Goal: Use online tool/utility: Utilize a website feature to perform a specific function

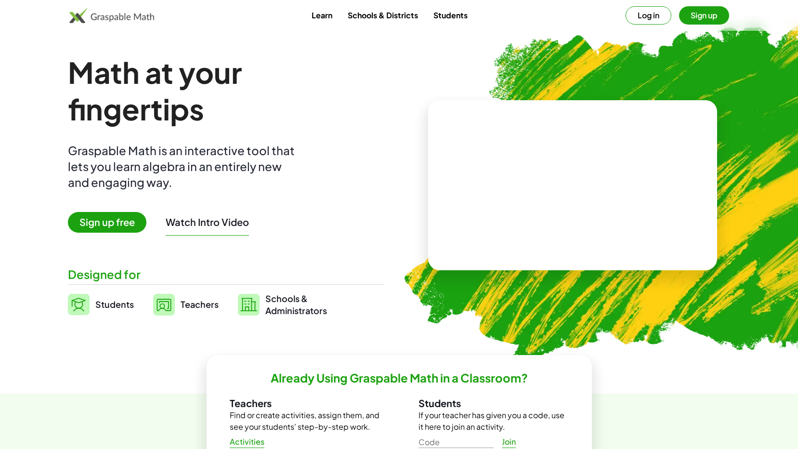
click at [104, 301] on span "Students" at bounding box center [114, 303] width 39 height 11
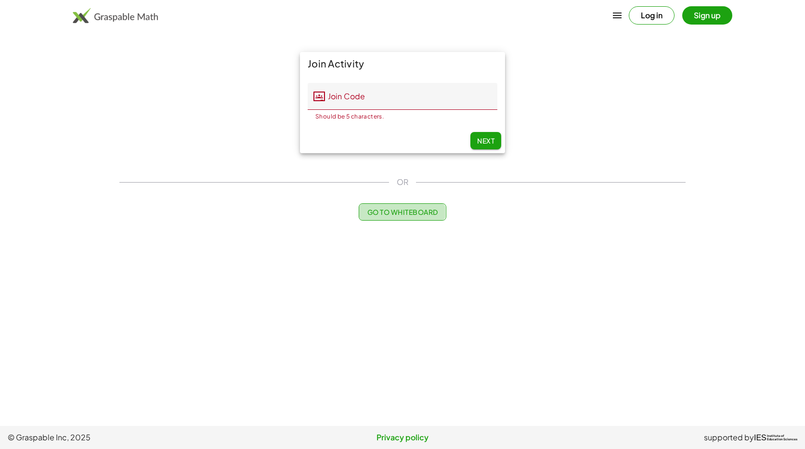
click at [411, 212] on span "Go to Whiteboard" at bounding box center [402, 211] width 71 height 9
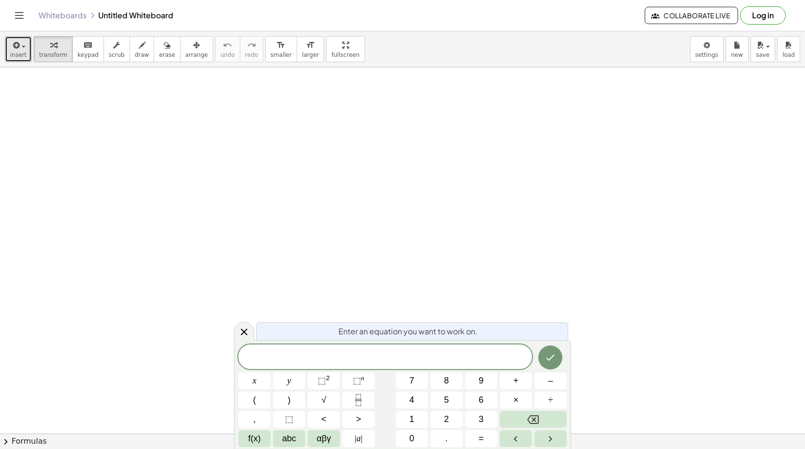
click at [22, 54] on span "insert" at bounding box center [18, 55] width 16 height 7
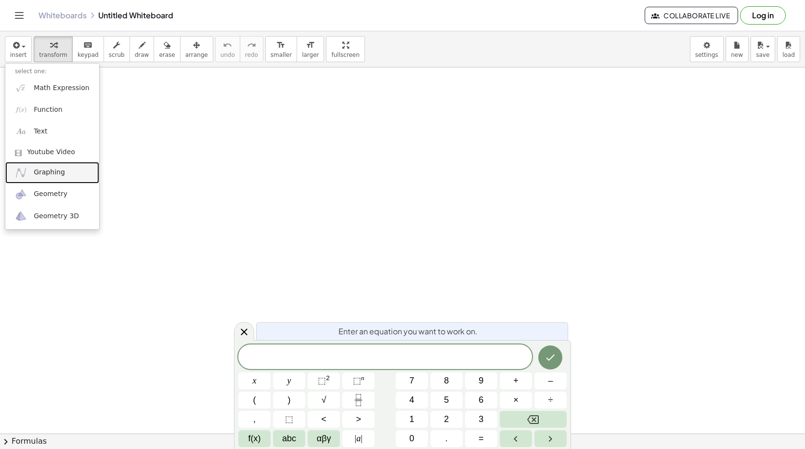
click at [39, 172] on span "Graphing" at bounding box center [49, 173] width 31 height 10
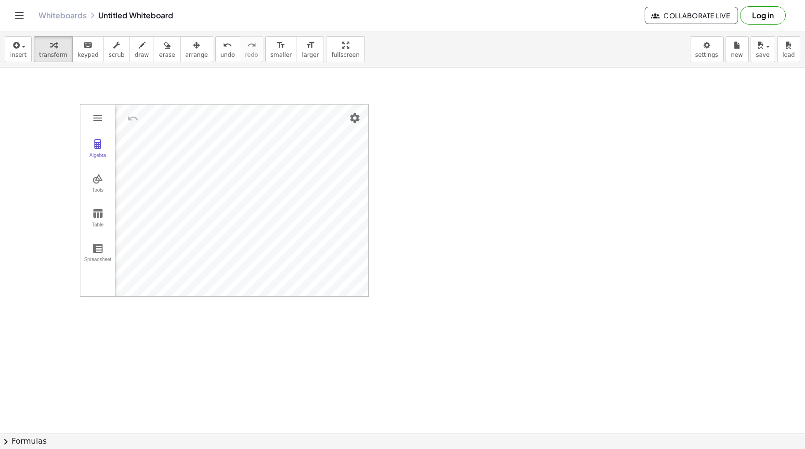
click at [78, 52] on span "keypad" at bounding box center [88, 55] width 21 height 7
click at [19, 52] on span "insert" at bounding box center [18, 55] width 16 height 7
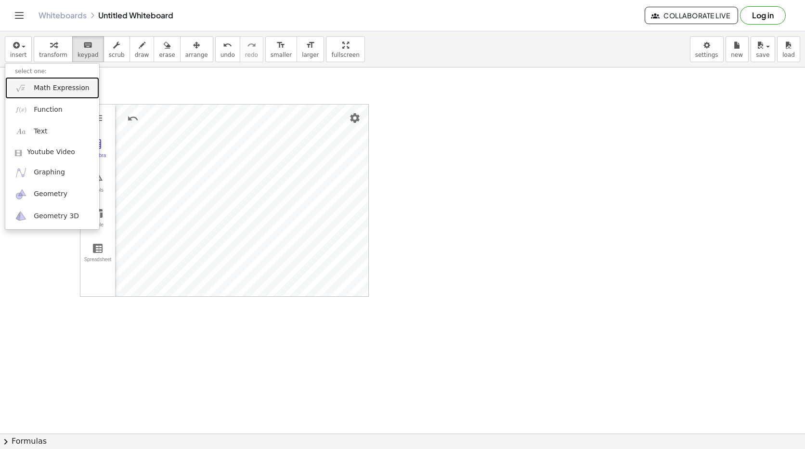
click at [42, 90] on span "Math Expression" at bounding box center [61, 88] width 55 height 10
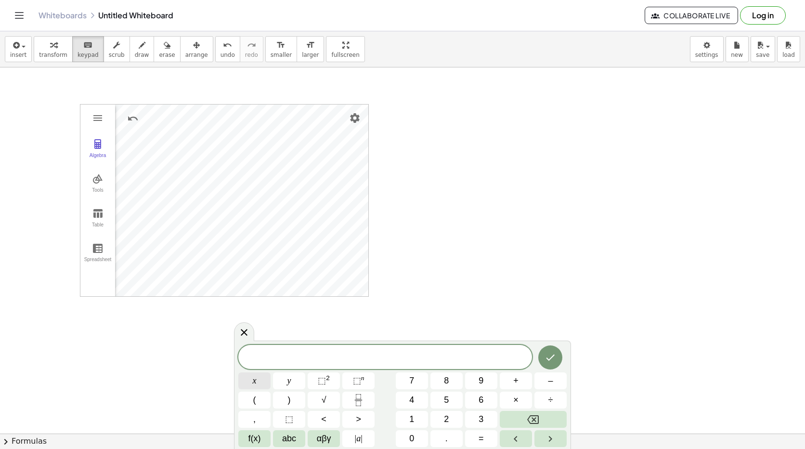
click at [249, 381] on button "x" at bounding box center [254, 380] width 32 height 17
click at [320, 425] on button "<" at bounding box center [324, 419] width 32 height 17
click at [442, 401] on button "5" at bounding box center [446, 399] width 32 height 17
click at [549, 354] on icon "Done" at bounding box center [550, 357] width 12 height 12
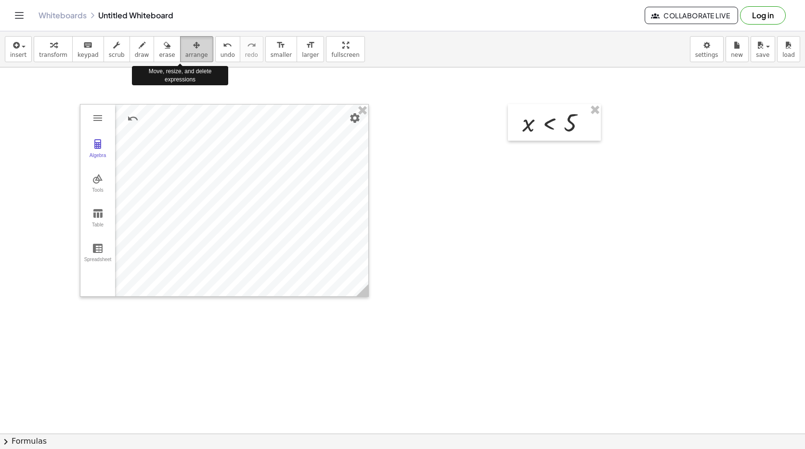
click at [180, 45] on button "arrange" at bounding box center [196, 49] width 33 height 26
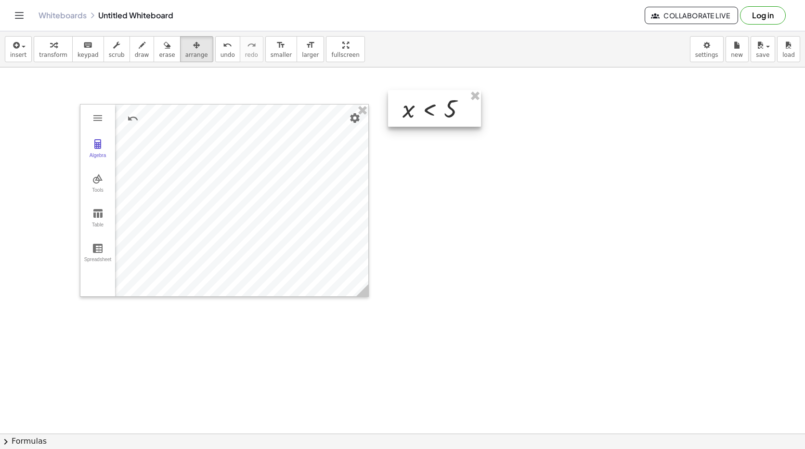
drag, startPoint x: 556, startPoint y: 124, endPoint x: 440, endPoint y: 110, distance: 116.9
click at [440, 110] on div at bounding box center [434, 108] width 93 height 37
click at [185, 53] on span "arrange" at bounding box center [196, 55] width 23 height 7
click at [24, 53] on span "insert" at bounding box center [18, 55] width 16 height 7
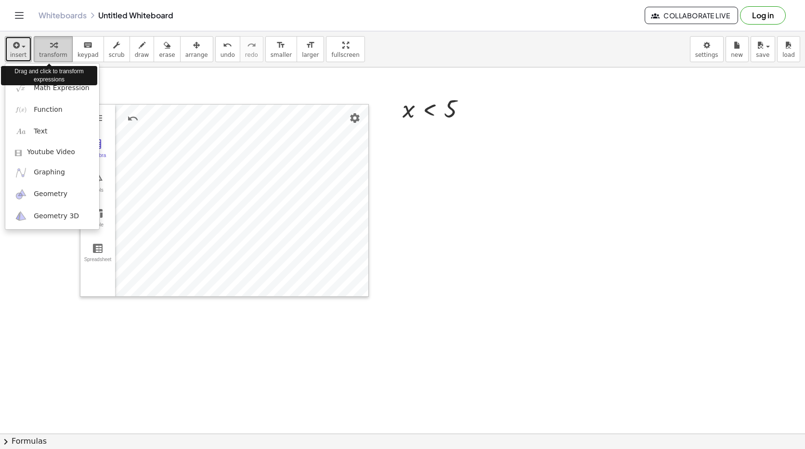
click at [42, 43] on div "button" at bounding box center [53, 45] width 28 height 12
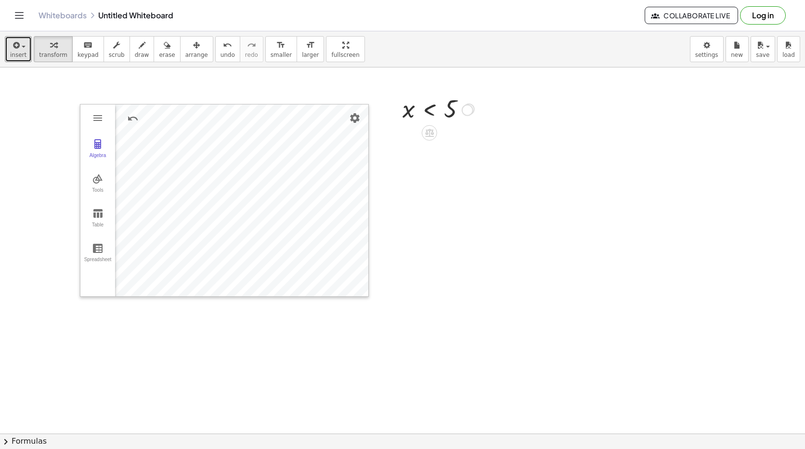
click at [468, 111] on div at bounding box center [469, 109] width 11 height 11
click at [458, 122] on div "x < 5" at bounding box center [434, 108] width 93 height 37
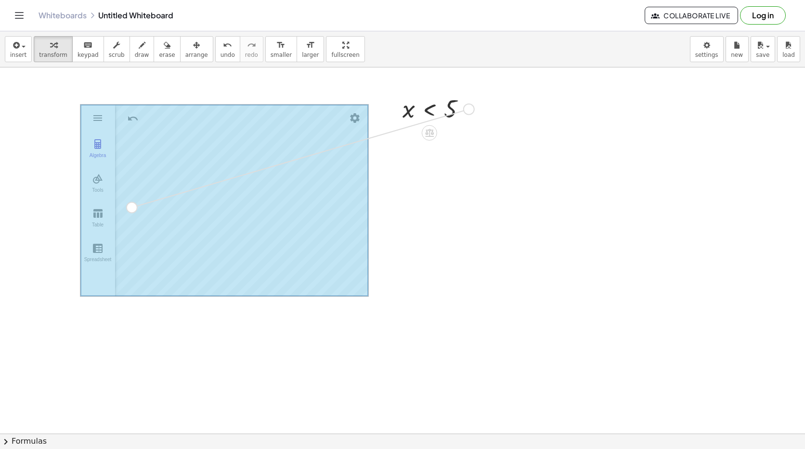
drag, startPoint x: 469, startPoint y: 105, endPoint x: 130, endPoint y: 207, distance: 353.5
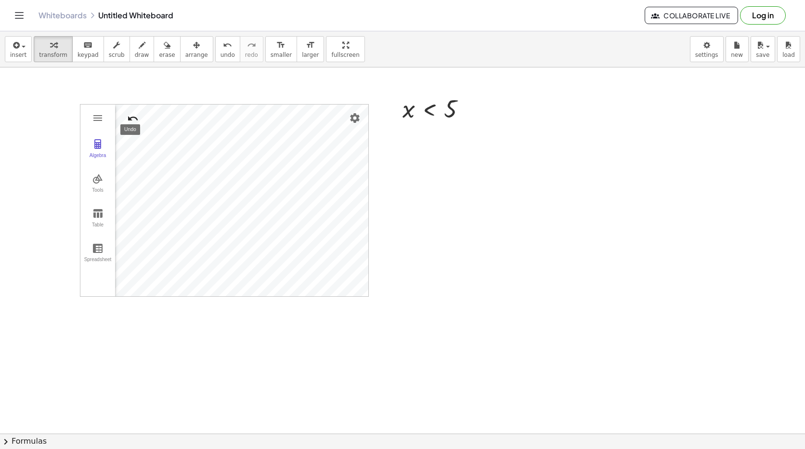
click at [131, 116] on img "Undo" at bounding box center [133, 119] width 12 height 12
click at [157, 119] on img "Redo" at bounding box center [156, 119] width 12 height 12
click at [90, 116] on button "Graphing Calculator" at bounding box center [97, 117] width 17 height 17
click at [16, 46] on icon "button" at bounding box center [15, 45] width 9 height 12
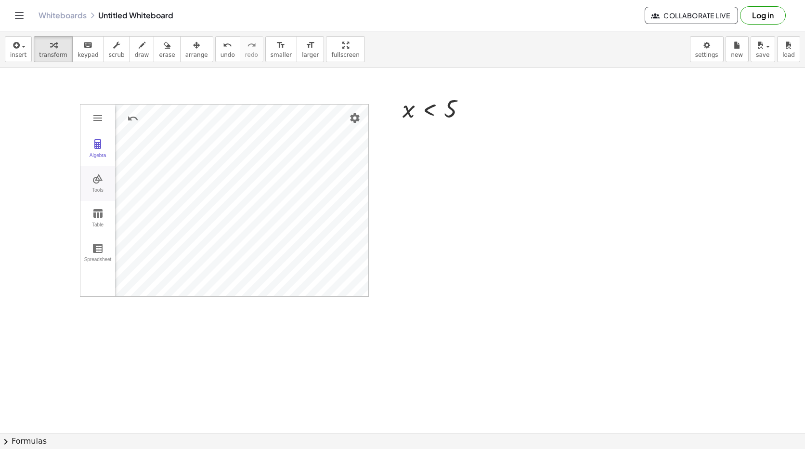
click at [105, 188] on div "Tools" at bounding box center [97, 193] width 31 height 13
click at [142, 149] on img "Move. Drag or select object" at bounding box center [142, 147] width 39 height 15
click at [101, 184] on button "Tools" at bounding box center [97, 183] width 35 height 35
click at [91, 213] on button "Table" at bounding box center [97, 218] width 35 height 35
drag, startPoint x: 164, startPoint y: 197, endPoint x: 176, endPoint y: 232, distance: 36.7
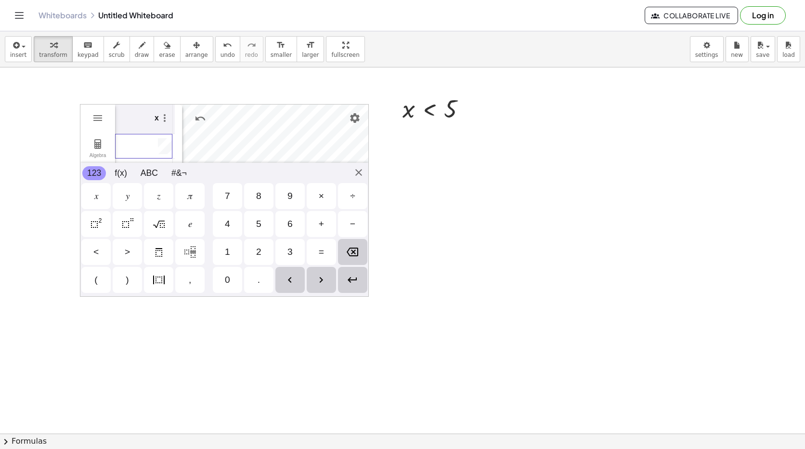
click at [140, 152] on td "Graphing Calculator" at bounding box center [144, 146] width 58 height 25
click at [95, 195] on div "𝑥" at bounding box center [96, 196] width 4 height 12
click at [356, 244] on div "Backspace" at bounding box center [352, 252] width 29 height 26
click at [357, 245] on div "Backspace" at bounding box center [352, 252] width 29 height 26
click at [151, 119] on div "x" at bounding box center [149, 116] width 4 height 12
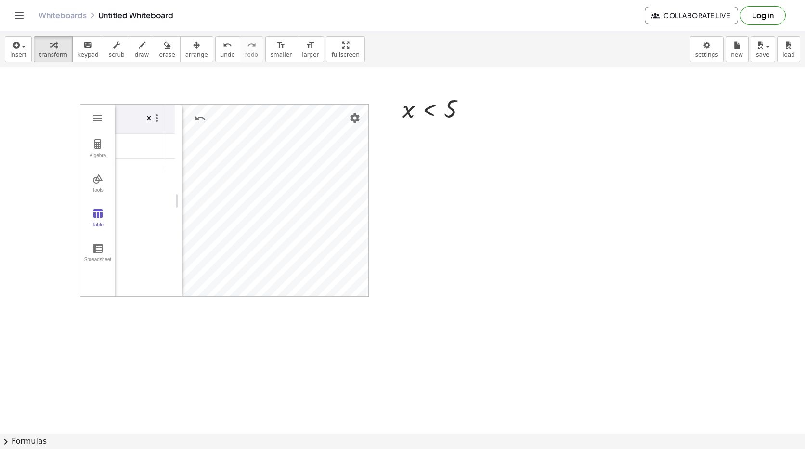
click at [149, 119] on div "x" at bounding box center [149, 116] width 4 height 12
click at [149, 116] on div "x" at bounding box center [149, 116] width 4 height 12
click at [149, 115] on div "x" at bounding box center [149, 116] width 4 height 12
click at [150, 114] on div "x" at bounding box center [149, 116] width 4 height 12
click at [151, 113] on div "x" at bounding box center [149, 116] width 4 height 12
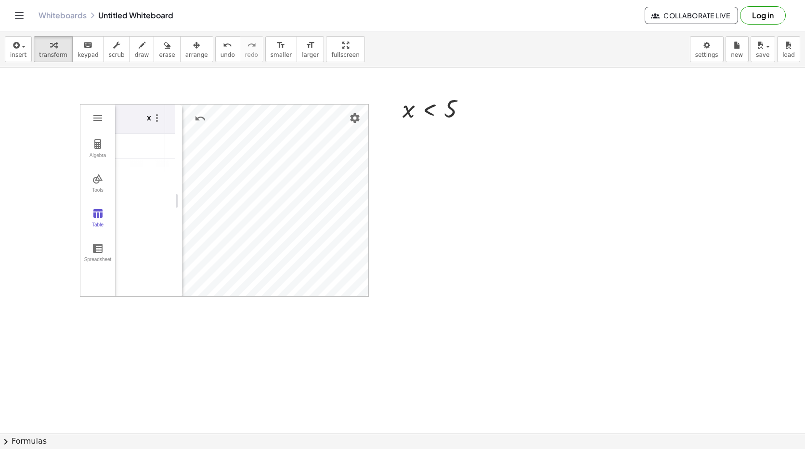
click at [151, 113] on div "x" at bounding box center [149, 116] width 4 height 12
click at [160, 116] on img "Graphing Calculator" at bounding box center [157, 118] width 12 height 12
click at [164, 133] on li "Edit" at bounding box center [202, 137] width 100 height 15
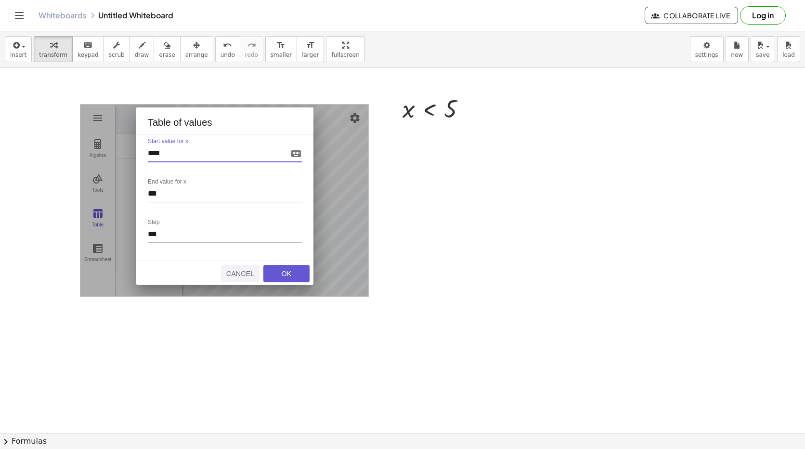
click at [245, 268] on button "Cancel" at bounding box center [240, 273] width 39 height 17
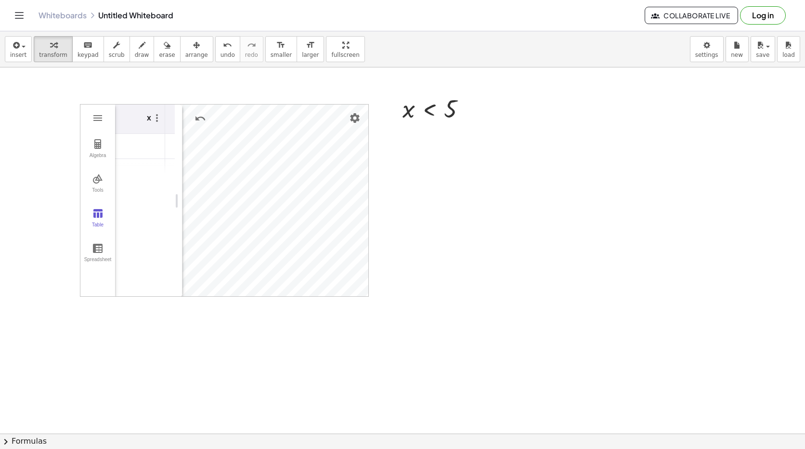
click at [177, 204] on div "Algebra Tools Table Spreadsheet Input… GeoGebra Graphing Calculator Basic Tools…" at bounding box center [224, 200] width 288 height 193
drag, startPoint x: 177, startPoint y: 204, endPoint x: 194, endPoint y: 209, distance: 18.7
click at [128, 114] on th "x" at bounding box center [136, 118] width 58 height 29
click at [147, 119] on div "x" at bounding box center [149, 116] width 4 height 12
click at [100, 142] on button "Algebra" at bounding box center [93, 148] width 27 height 35
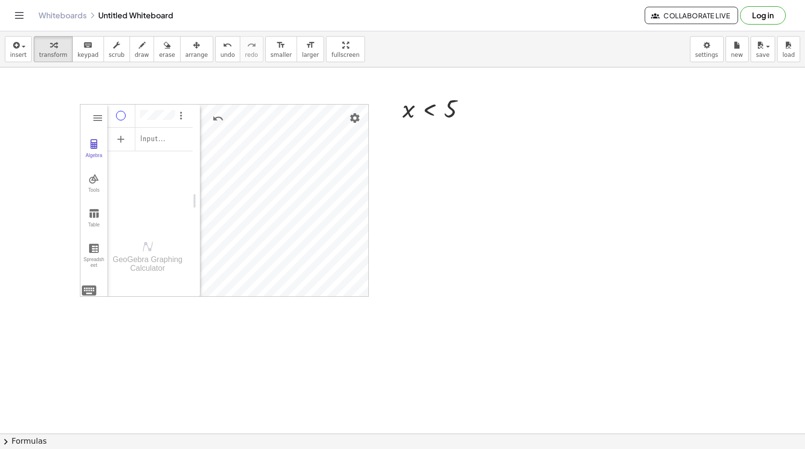
click at [123, 115] on div "Algebra" at bounding box center [121, 116] width 10 height 10
drag, startPoint x: 194, startPoint y: 201, endPoint x: 207, endPoint y: 204, distance: 13.9
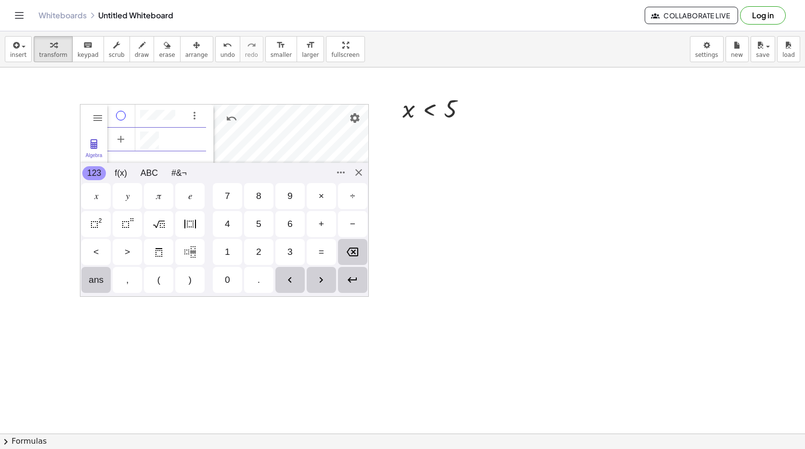
scroll to position [5, 0]
click at [96, 189] on div "𝑥" at bounding box center [95, 196] width 29 height 26
click at [128, 250] on div ">" at bounding box center [127, 252] width 5 height 12
click at [351, 225] on div "−" at bounding box center [352, 224] width 5 height 12
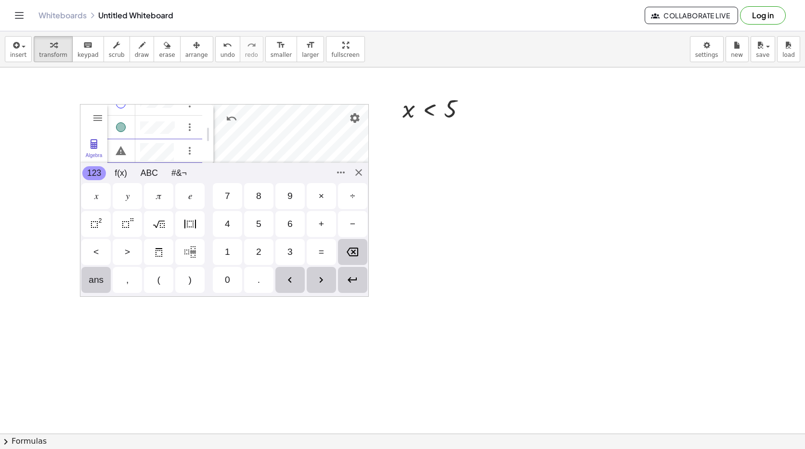
click at [357, 249] on img "Backspace" at bounding box center [353, 252] width 12 height 12
click at [97, 194] on div "𝑥" at bounding box center [96, 196] width 4 height 12
click at [122, 254] on div ">" at bounding box center [127, 252] width 29 height 26
click at [349, 225] on div "−" at bounding box center [352, 224] width 29 height 26
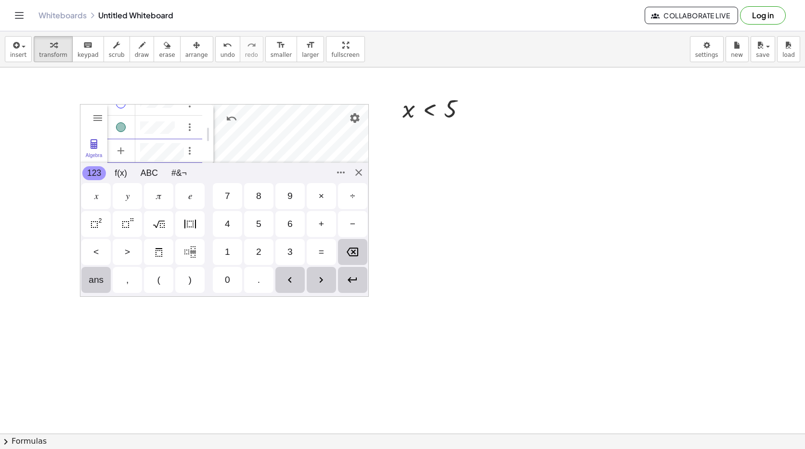
click at [254, 247] on div "2" at bounding box center [258, 252] width 29 height 26
click at [360, 176] on div "GeoGebra Graphing Calculator Clear All Open Save online Save to your computer S…" at bounding box center [224, 200] width 289 height 193
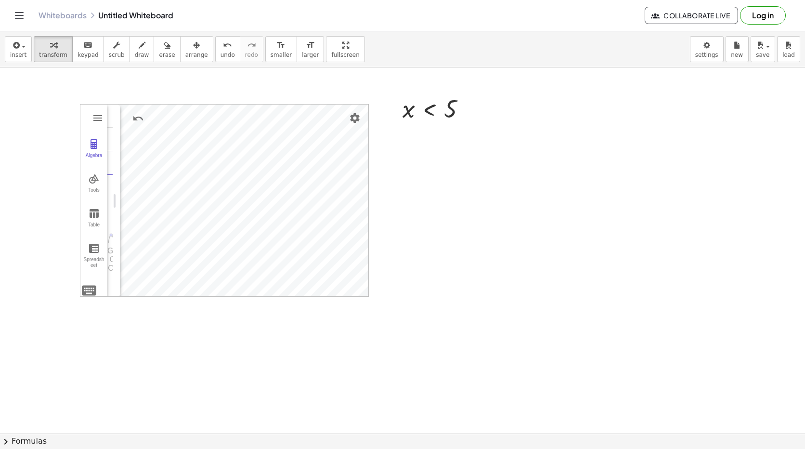
drag, startPoint x: 210, startPoint y: 199, endPoint x: 115, endPoint y: 198, distance: 94.8
click at [90, 263] on div "Spreadsheet" at bounding box center [93, 263] width 23 height 13
click at [91, 247] on img "Graphing Calculator" at bounding box center [94, 248] width 12 height 12
click at [95, 220] on button "Table" at bounding box center [93, 218] width 27 height 35
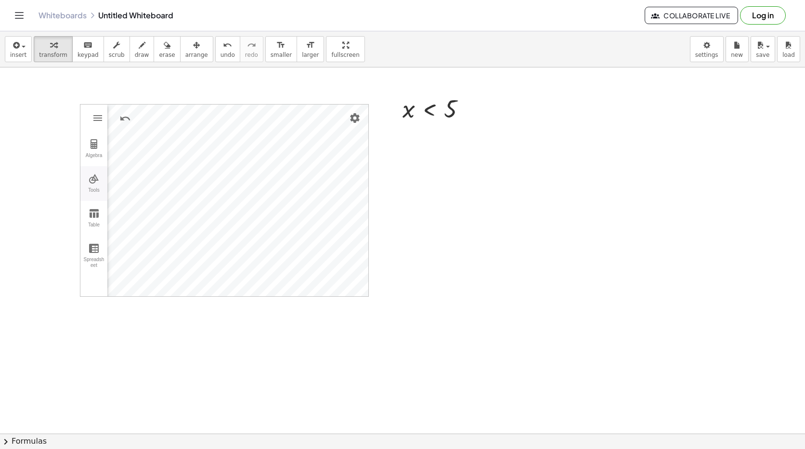
click at [95, 185] on button "Tools" at bounding box center [93, 183] width 27 height 35
click at [95, 186] on button "Tools" at bounding box center [93, 183] width 27 height 35
click at [94, 151] on button "Algebra" at bounding box center [93, 148] width 27 height 35
click at [252, 138] on img "Options" at bounding box center [252, 139] width 12 height 12
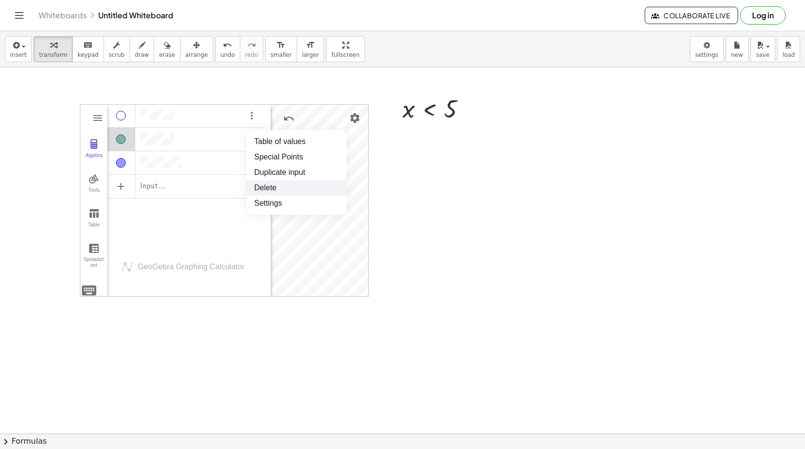
click at [262, 186] on li "Delete" at bounding box center [296, 187] width 100 height 15
click at [261, 198] on div "Input…" at bounding box center [185, 175] width 156 height 143
drag, startPoint x: 264, startPoint y: 197, endPoint x: 101, endPoint y: 229, distance: 166.3
